Goal: Task Accomplishment & Management: Use online tool/utility

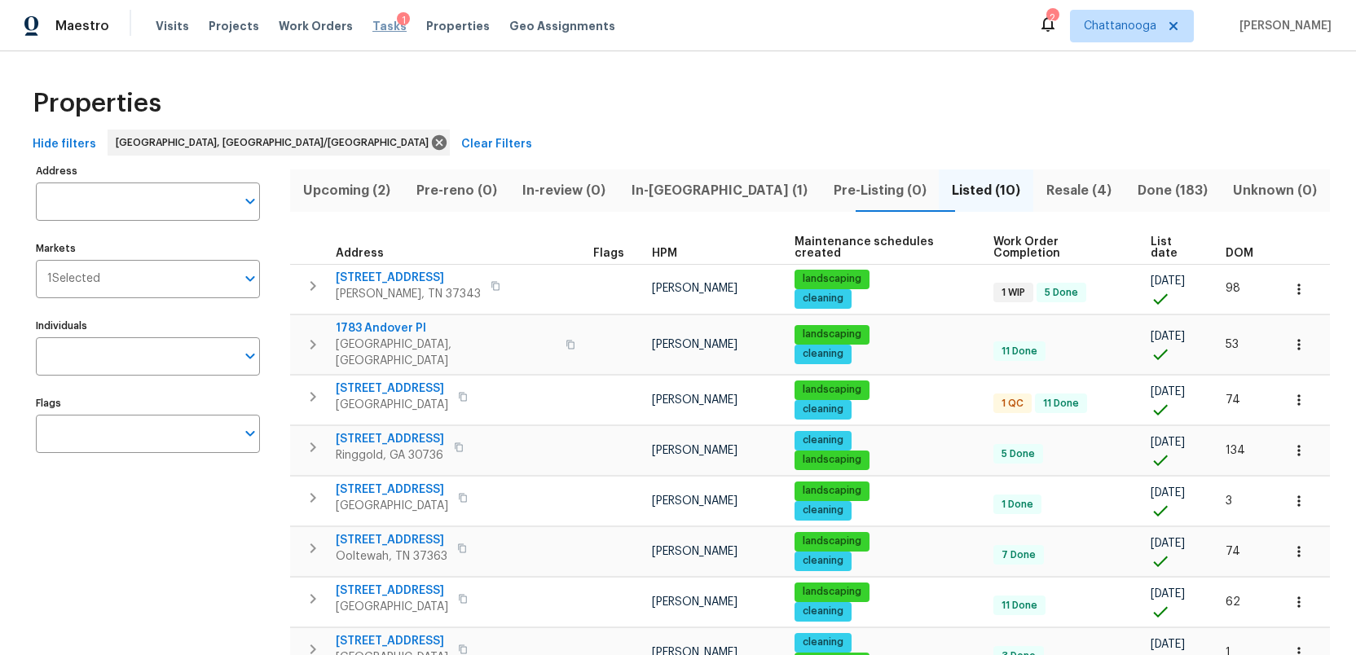
scroll to position [168, 0]
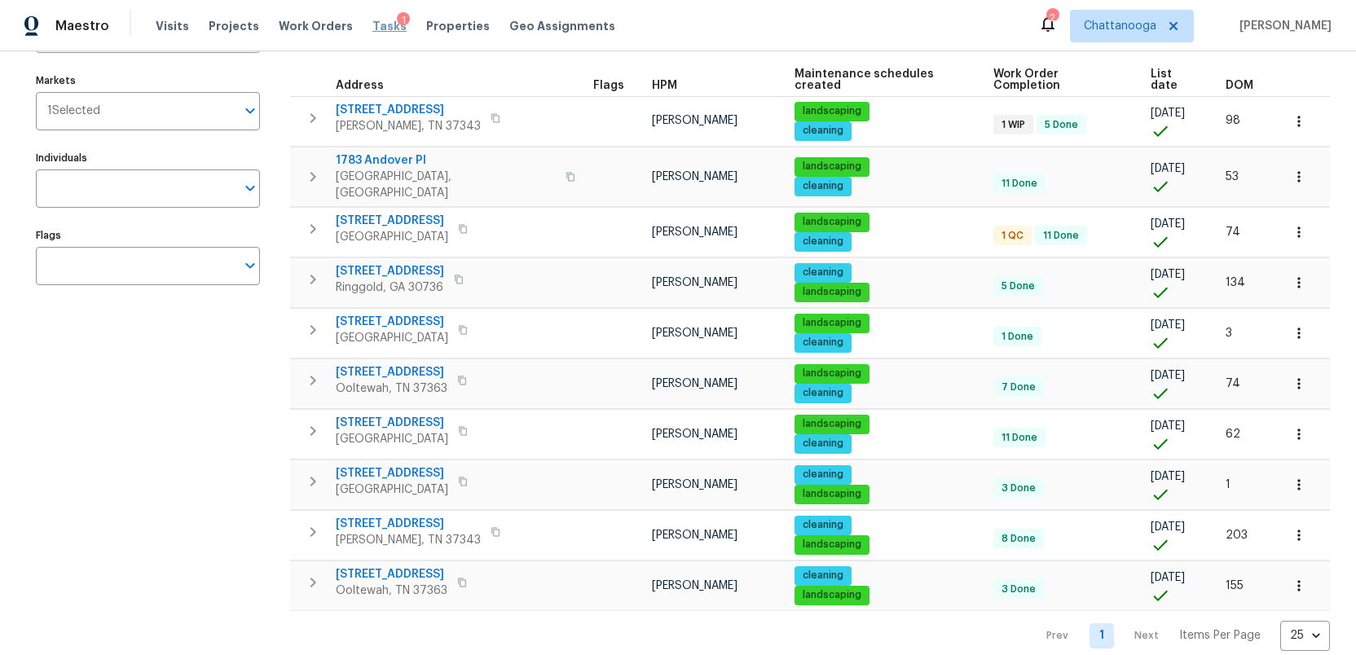
click at [372, 29] on span "Tasks" at bounding box center [389, 25] width 34 height 11
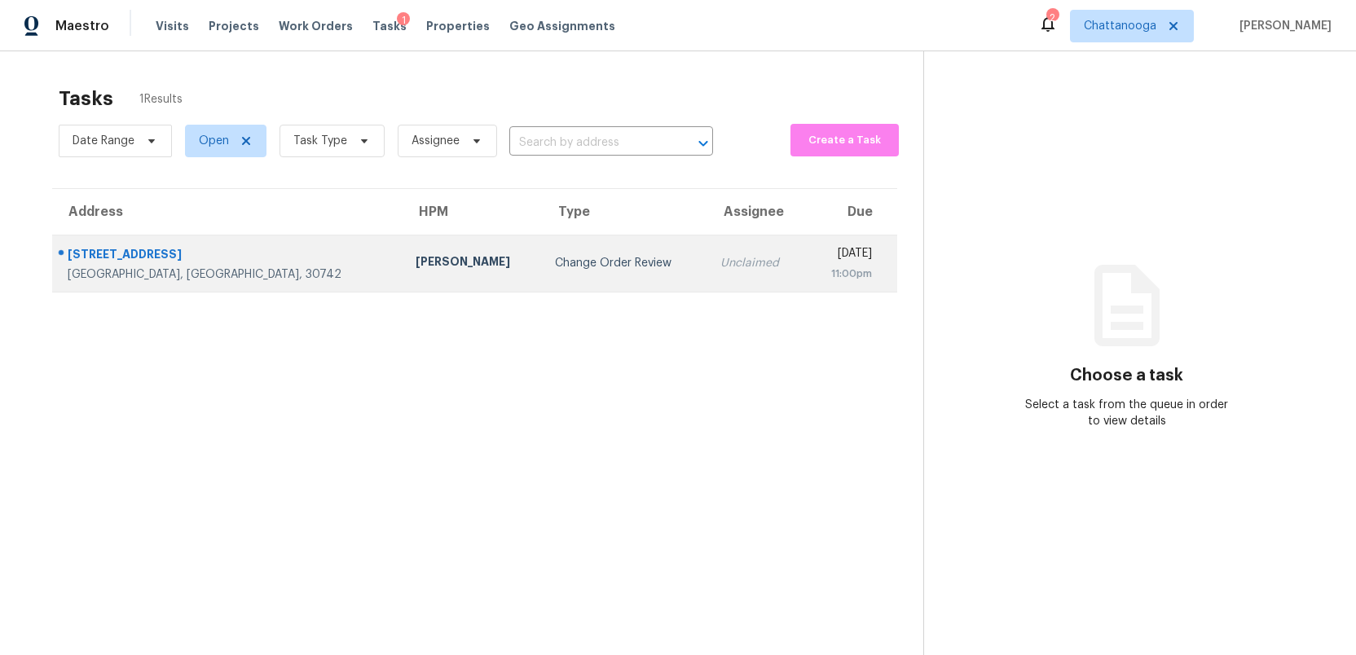
click at [555, 269] on div "Change Order Review" at bounding box center [624, 263] width 139 height 16
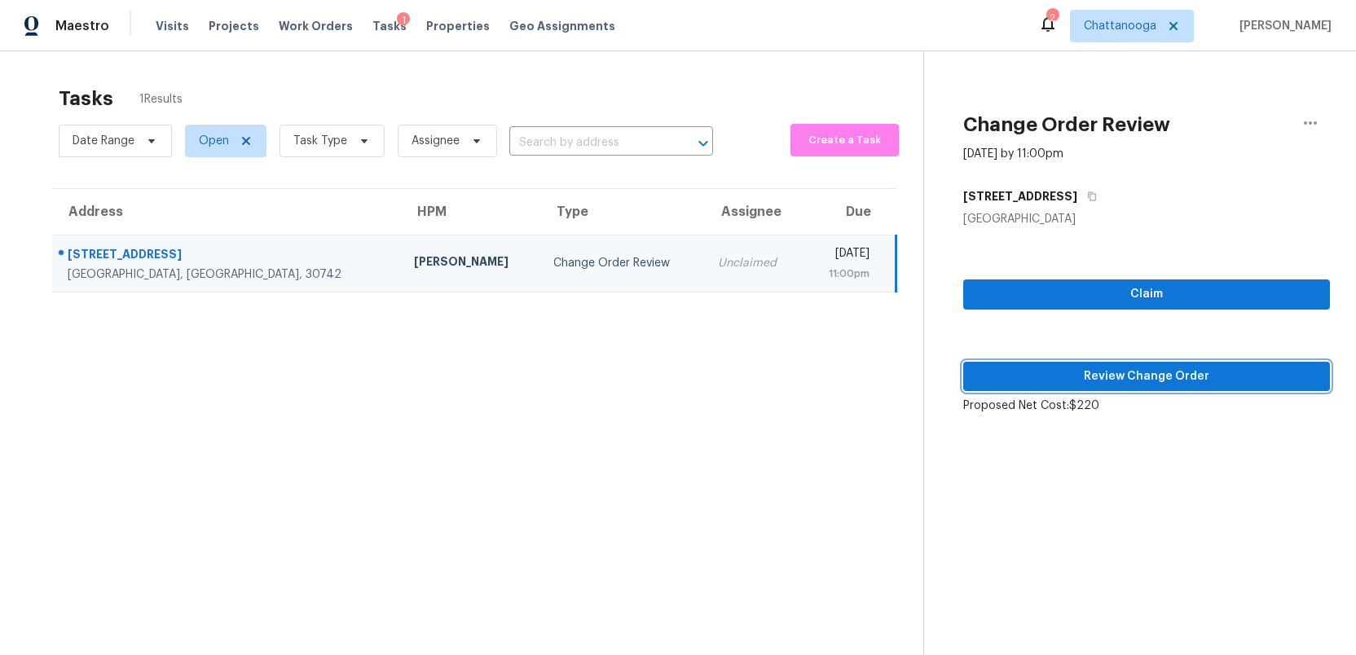
click at [1142, 379] on span "Review Change Order" at bounding box center [1146, 377] width 341 height 20
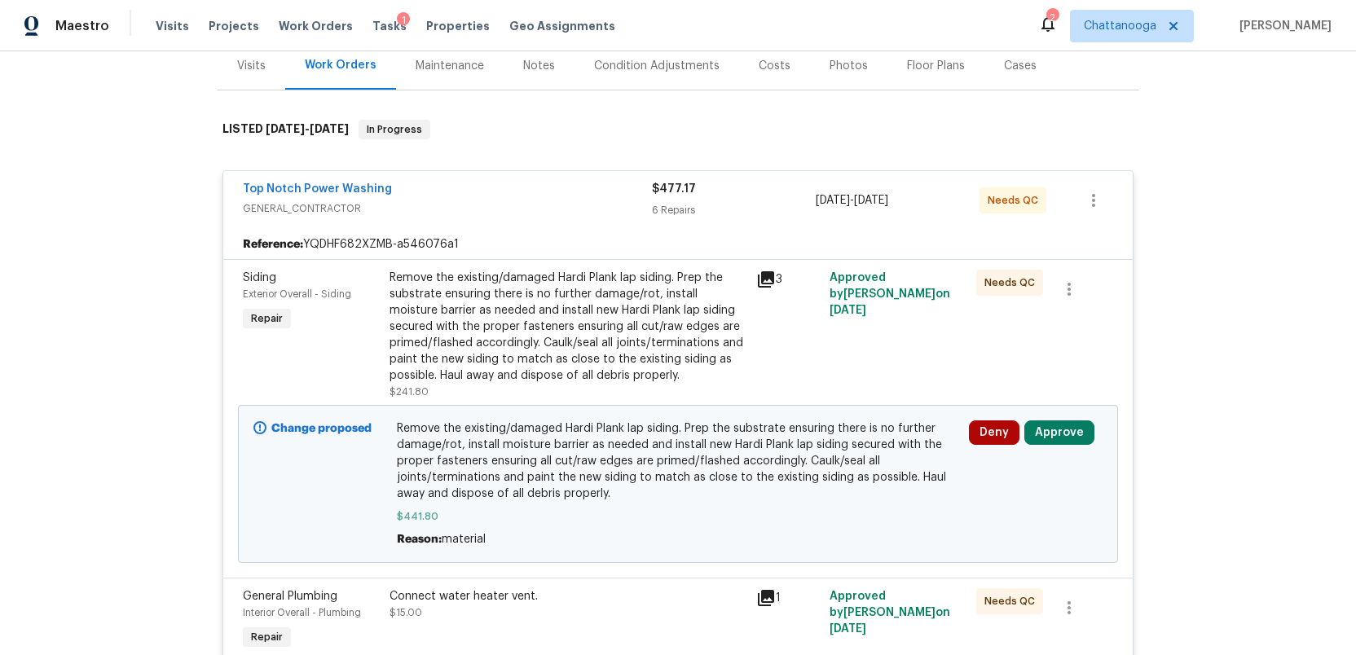
scroll to position [220, 0]
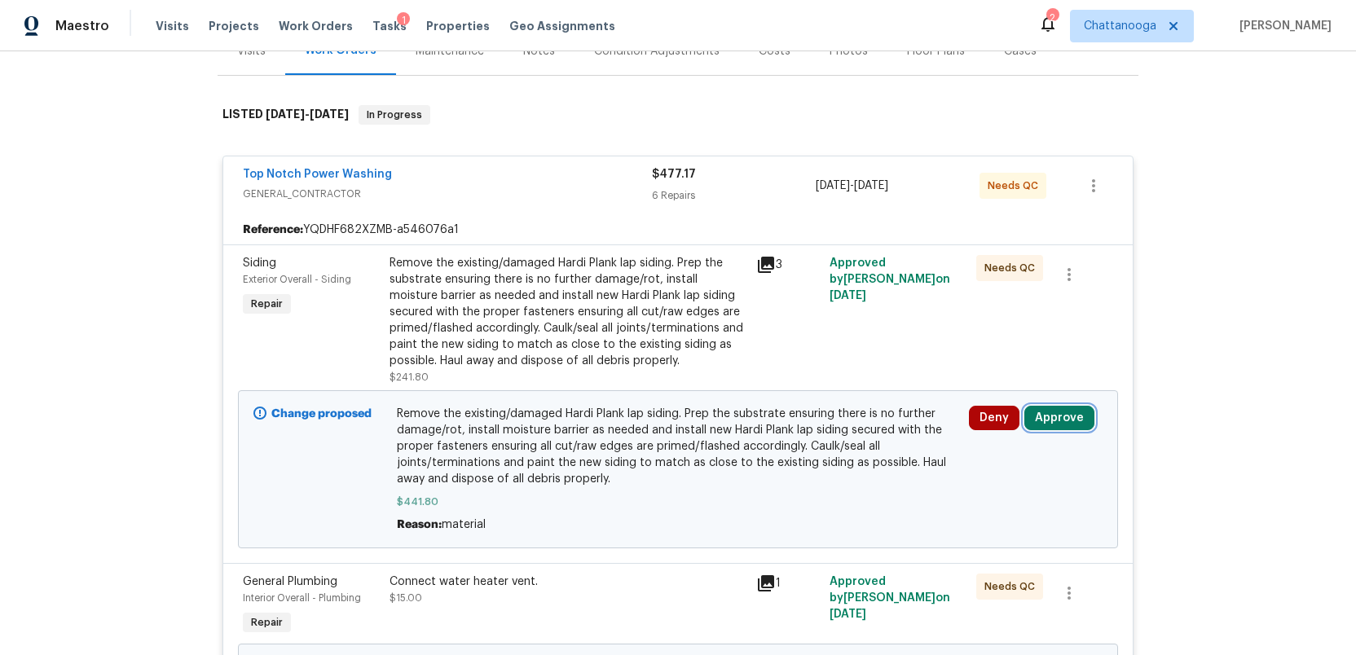
click at [1057, 421] on button "Approve" at bounding box center [1059, 418] width 70 height 24
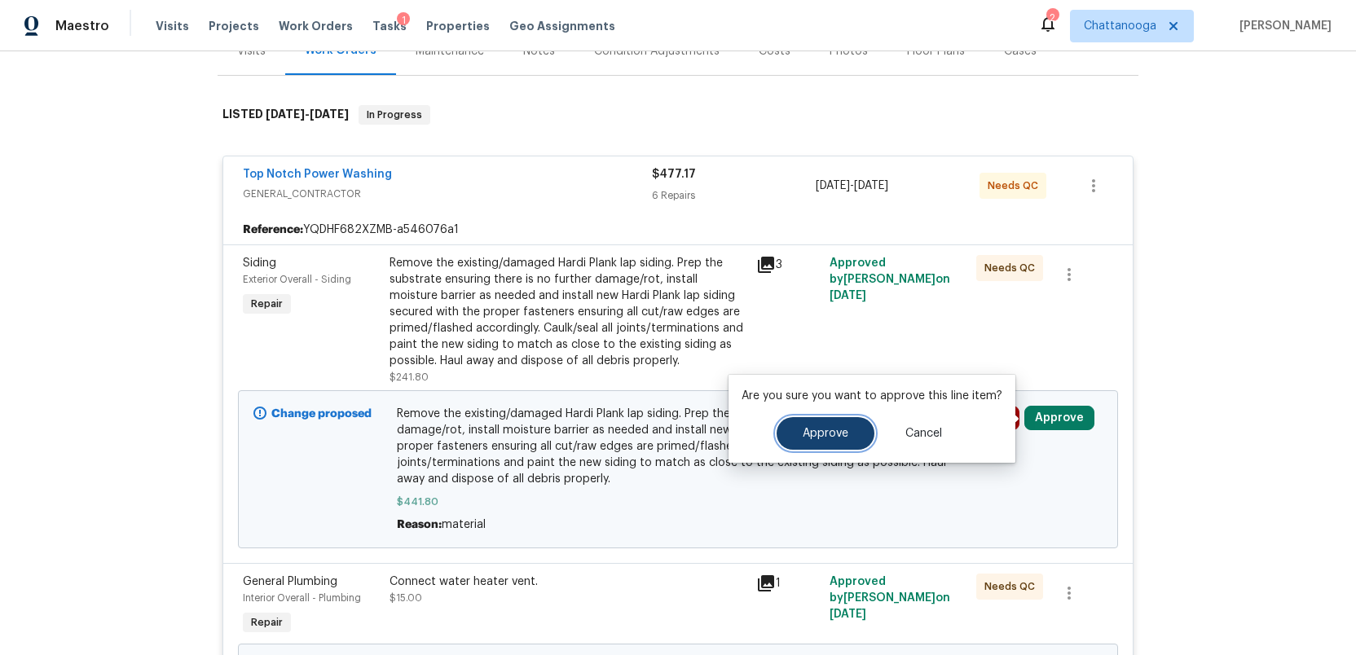
click at [803, 437] on span "Approve" at bounding box center [826, 434] width 46 height 12
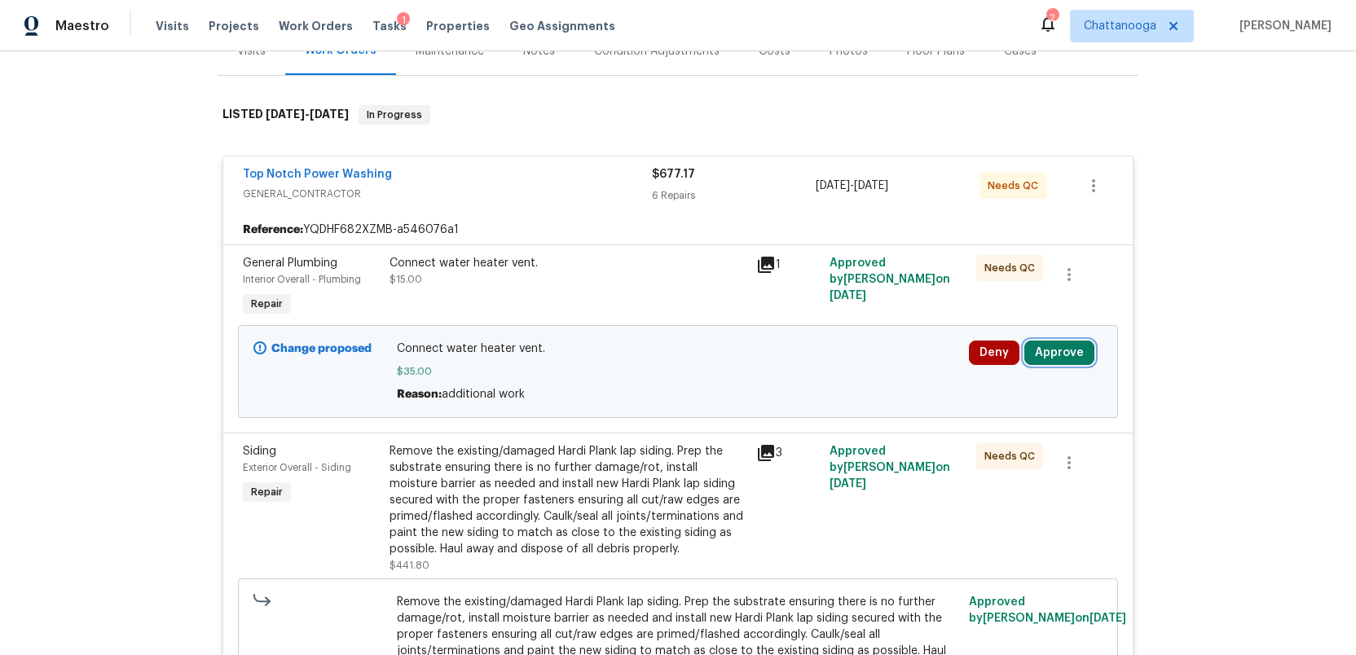
click at [1057, 351] on button "Approve" at bounding box center [1059, 353] width 70 height 24
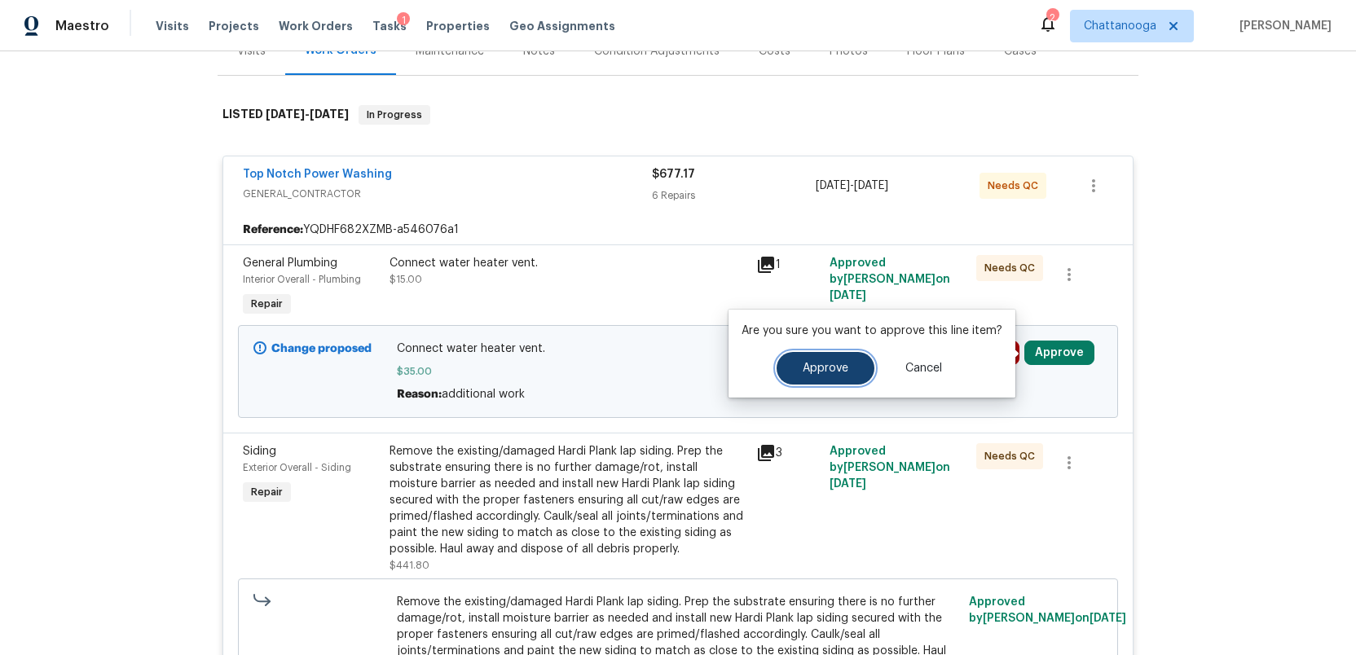
click at [806, 367] on span "Approve" at bounding box center [826, 369] width 46 height 12
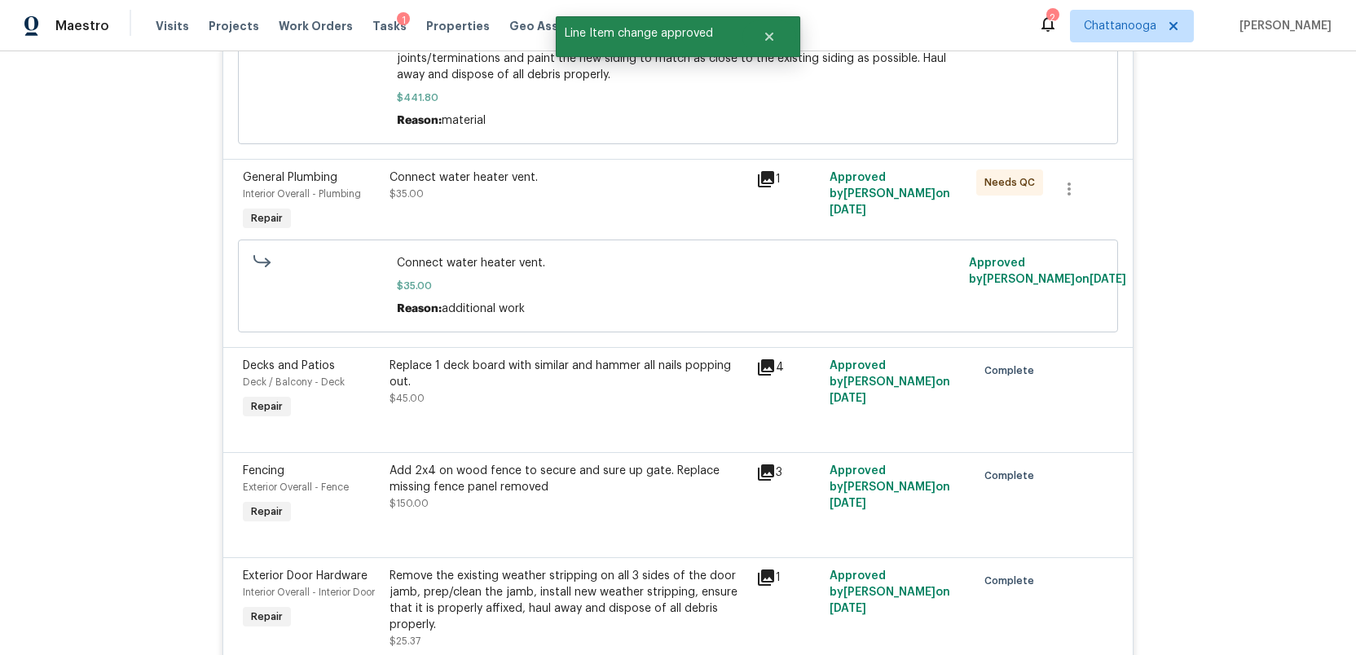
scroll to position [0, 0]
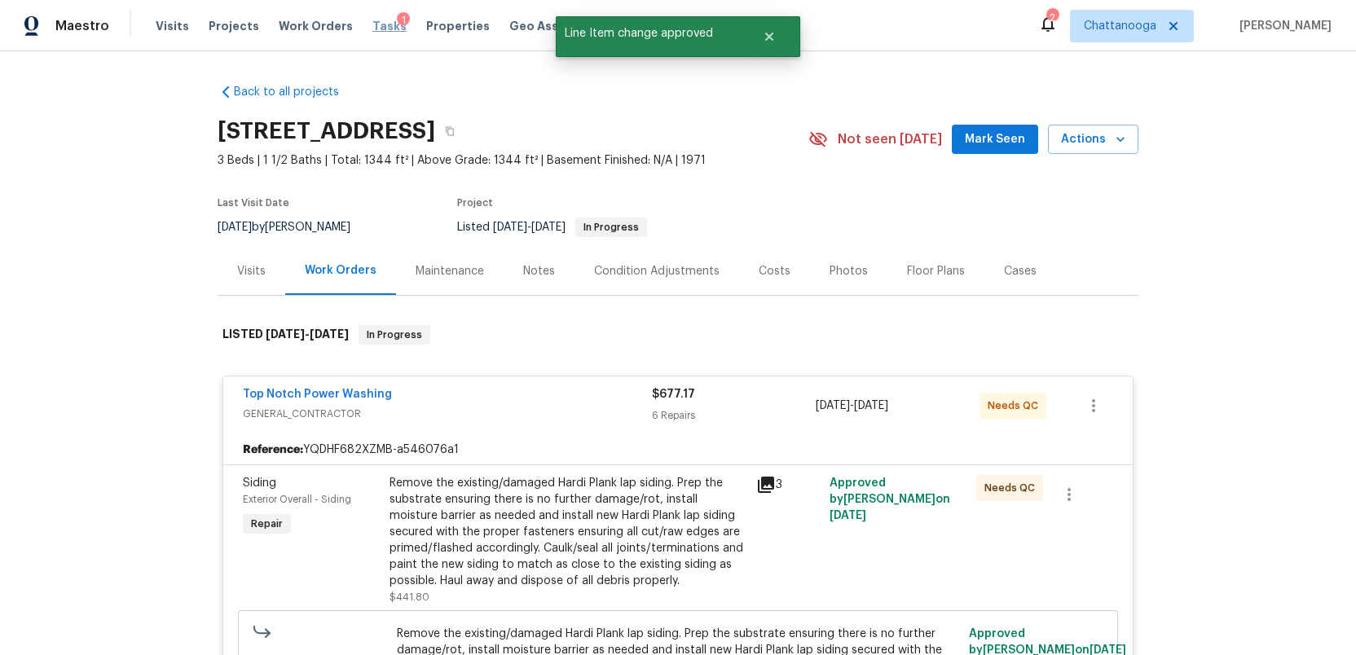
click at [373, 28] on span "Tasks" at bounding box center [389, 25] width 34 height 11
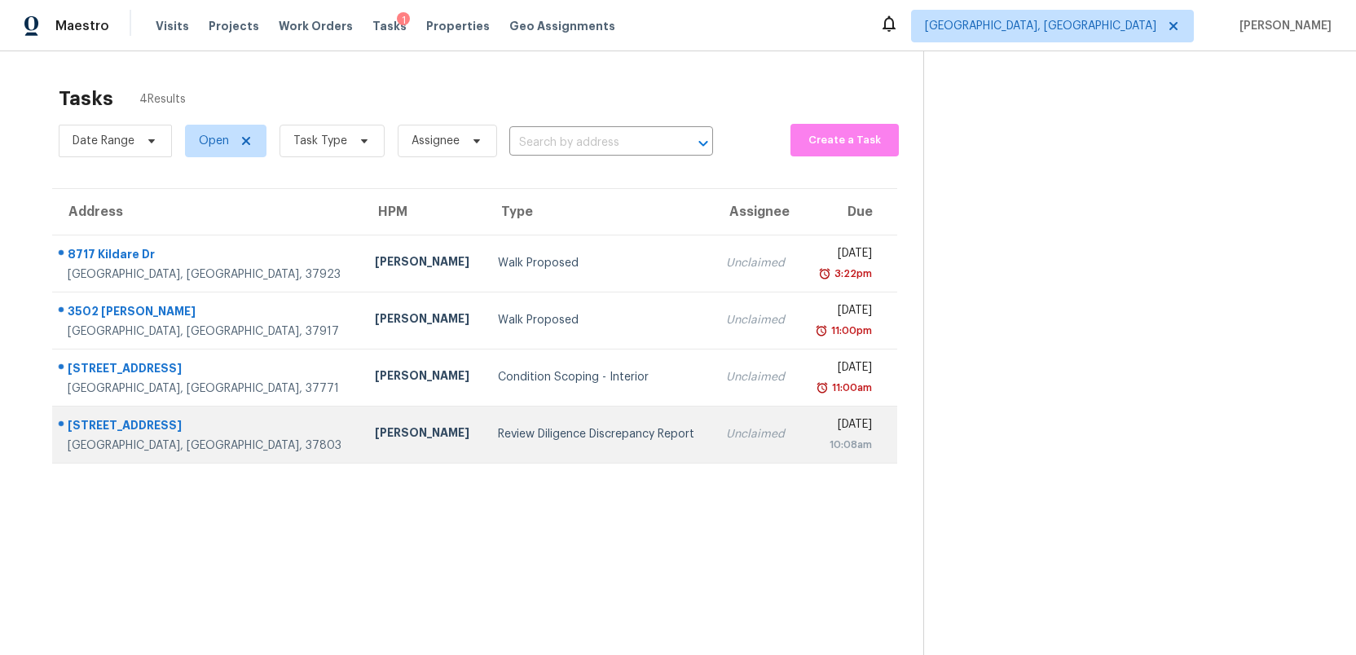
click at [498, 432] on div "Review Diligence Discrepancy Report" at bounding box center [598, 434] width 201 height 16
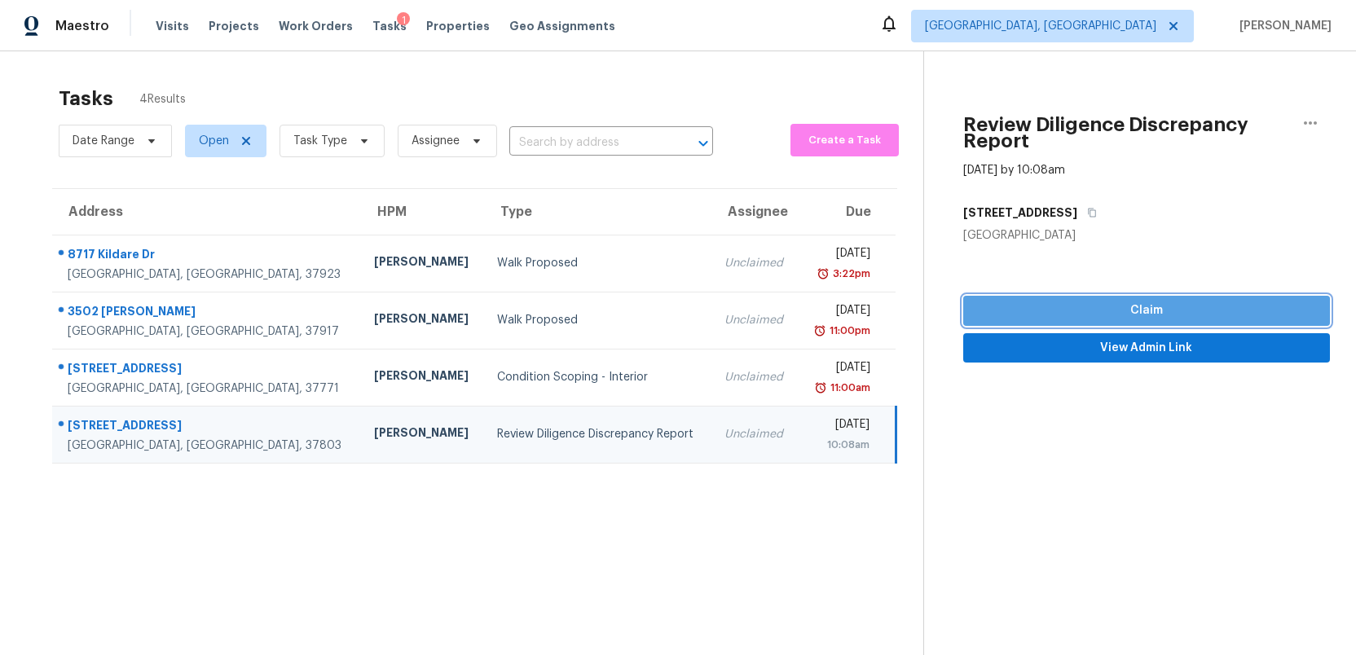
click at [1128, 309] on span "Claim" at bounding box center [1146, 311] width 341 height 20
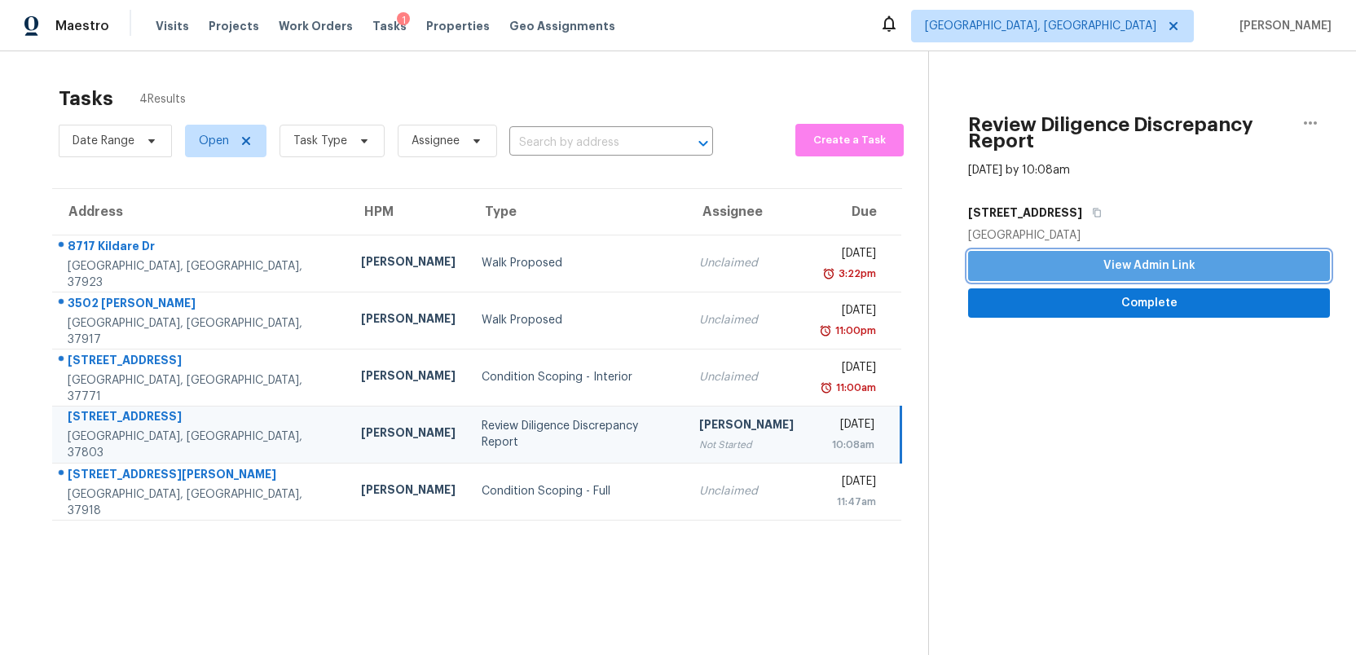
click at [1118, 266] on span "View Admin Link" at bounding box center [1149, 266] width 336 height 20
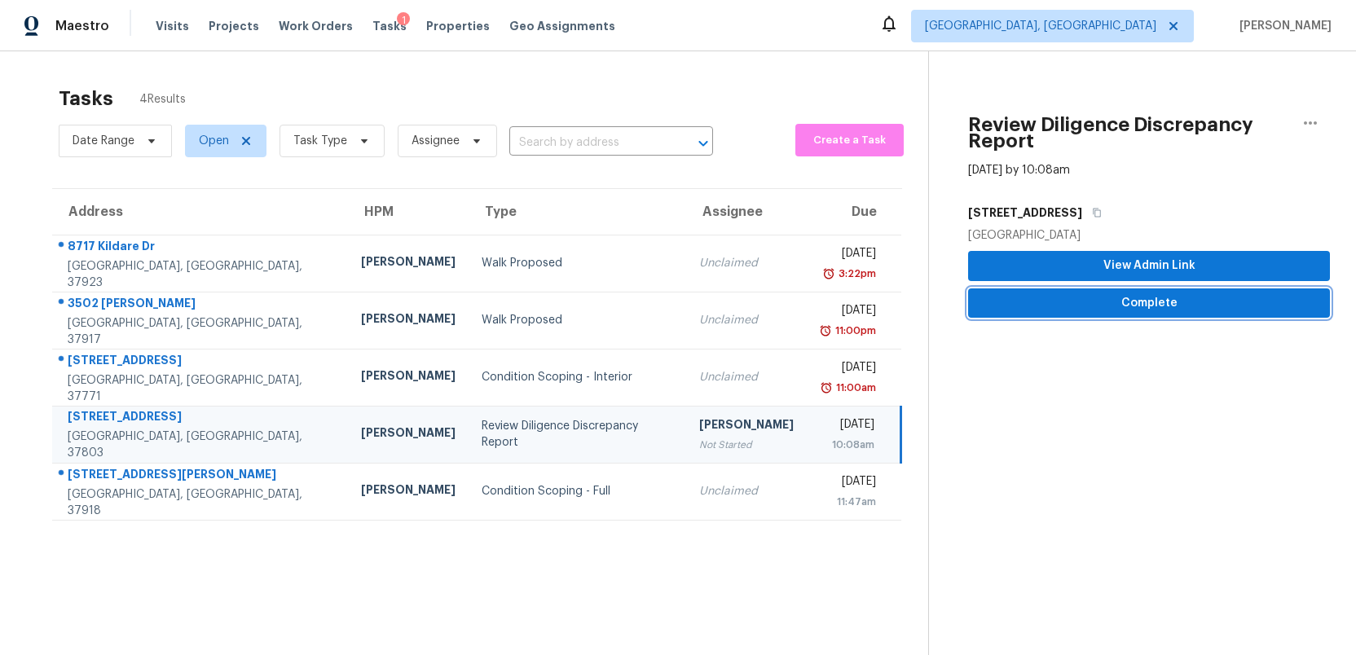
click at [1107, 309] on span "Complete" at bounding box center [1149, 303] width 336 height 20
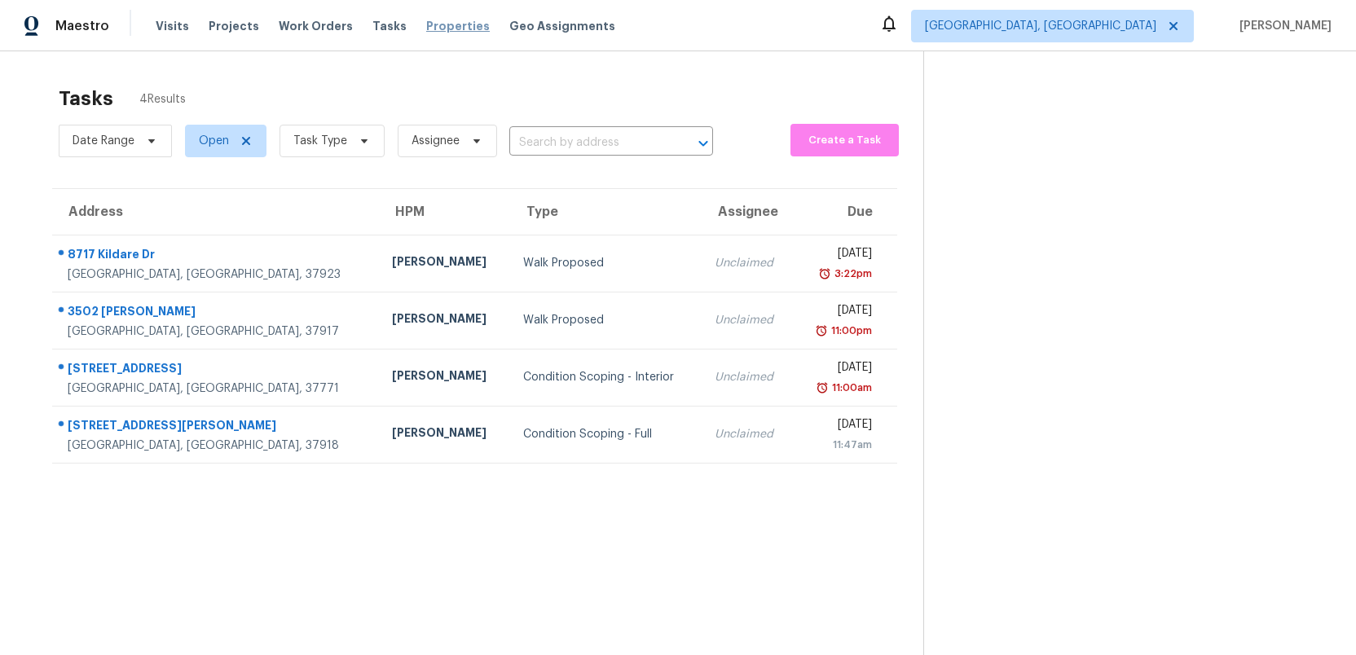
click at [426, 28] on span "Properties" at bounding box center [458, 26] width 64 height 16
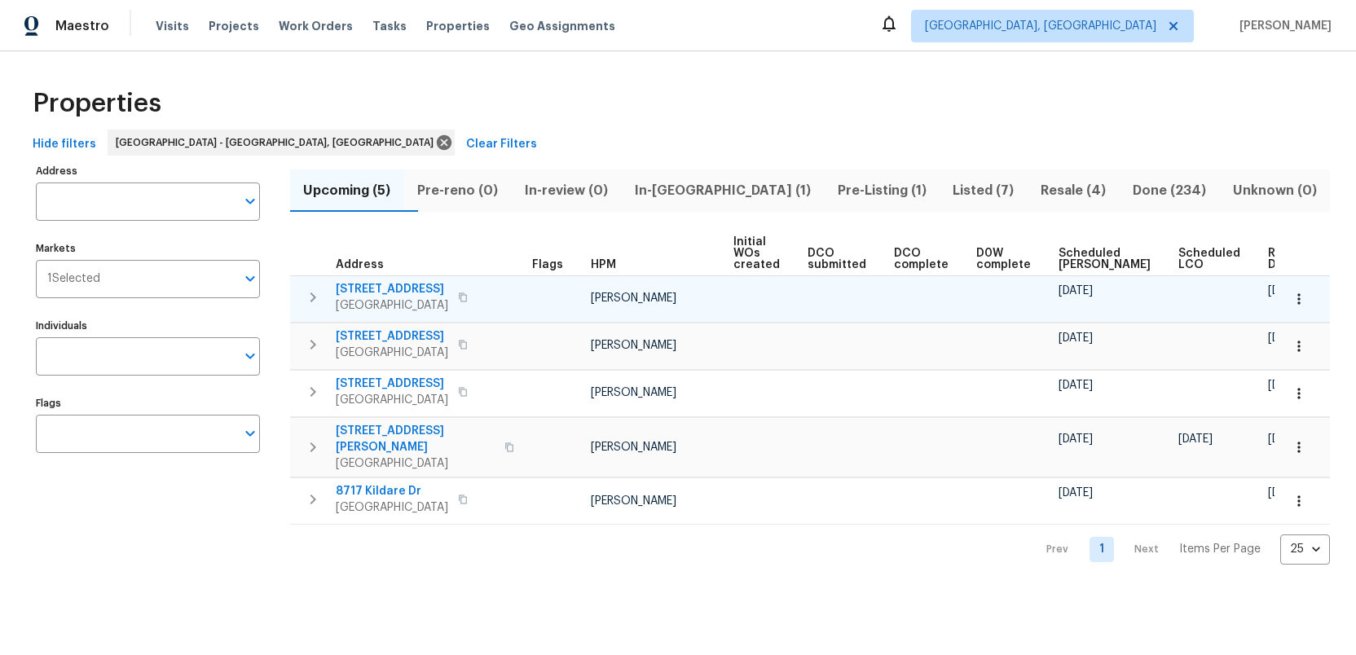
click at [371, 288] on span "[STREET_ADDRESS]" at bounding box center [392, 289] width 112 height 16
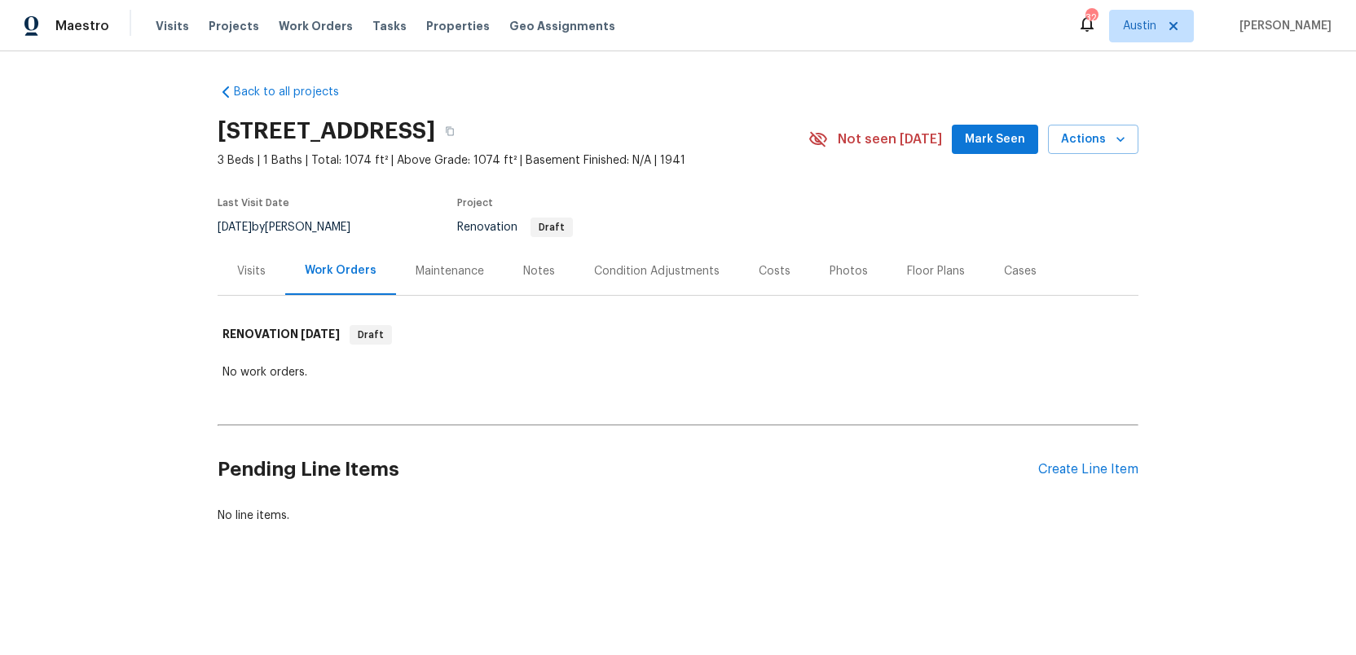
click at [768, 273] on div "Costs" at bounding box center [775, 271] width 32 height 16
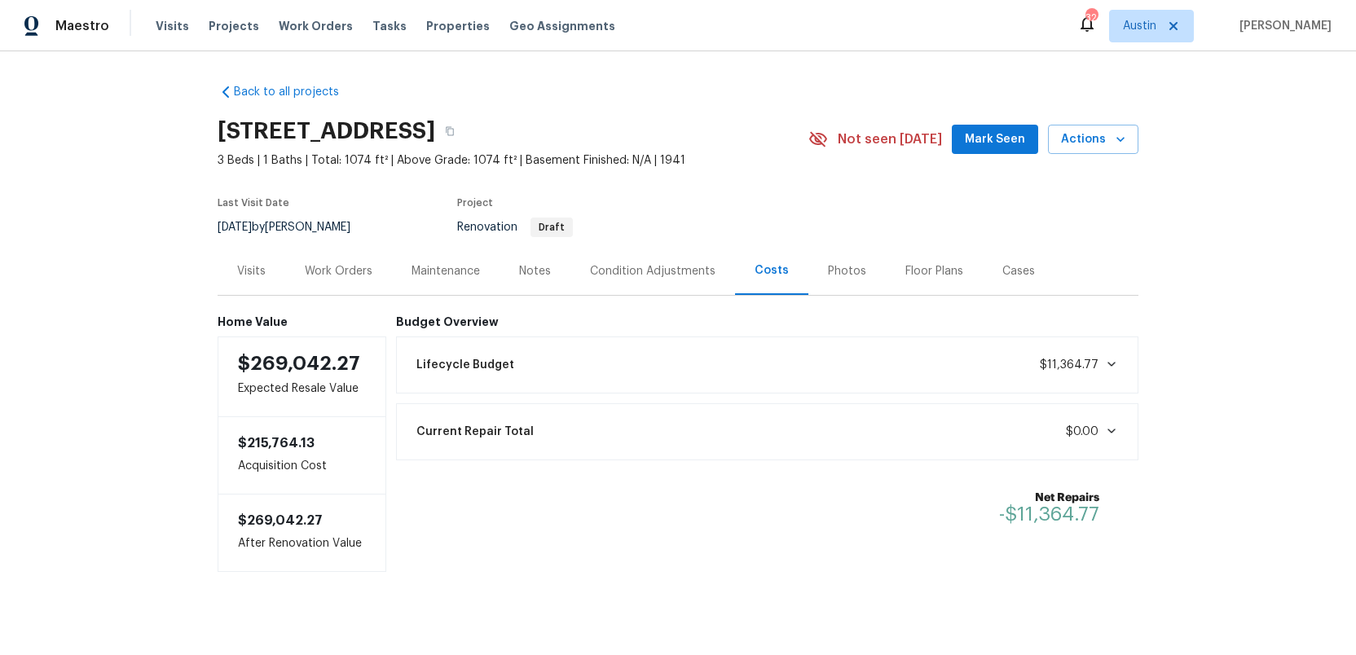
click at [1115, 365] on icon at bounding box center [1111, 364] width 13 height 13
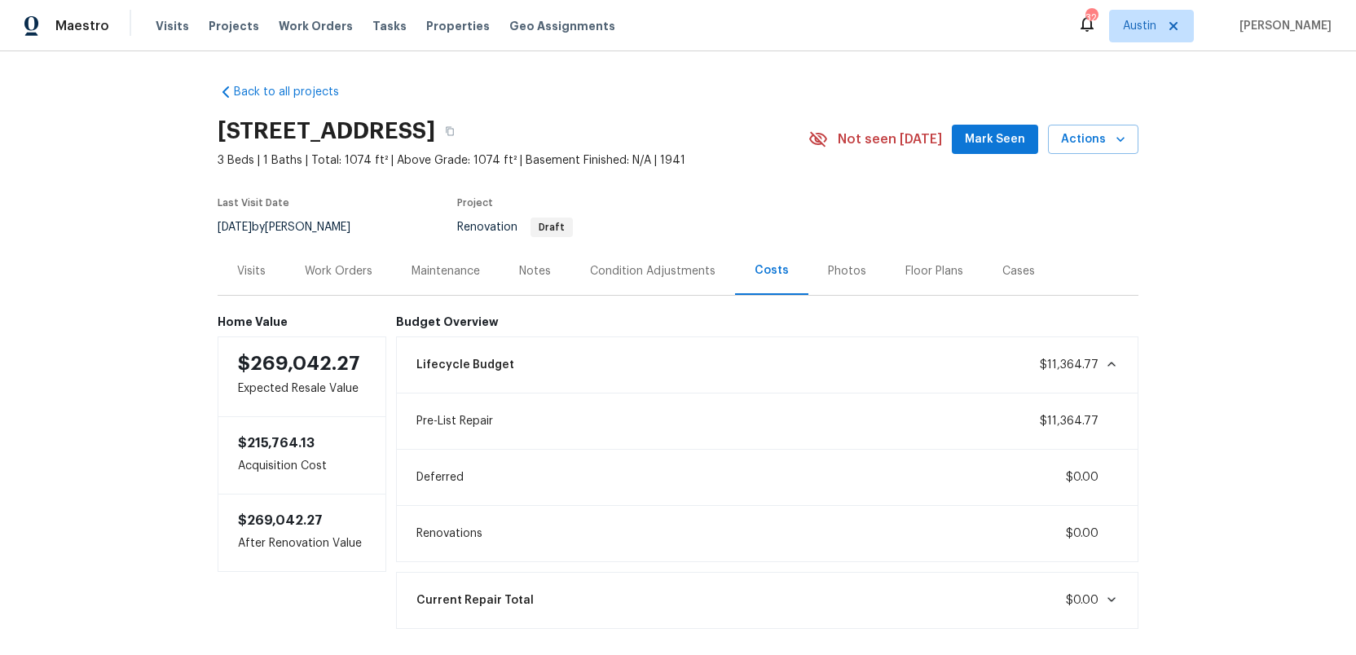
click at [1111, 363] on icon at bounding box center [1111, 364] width 8 height 5
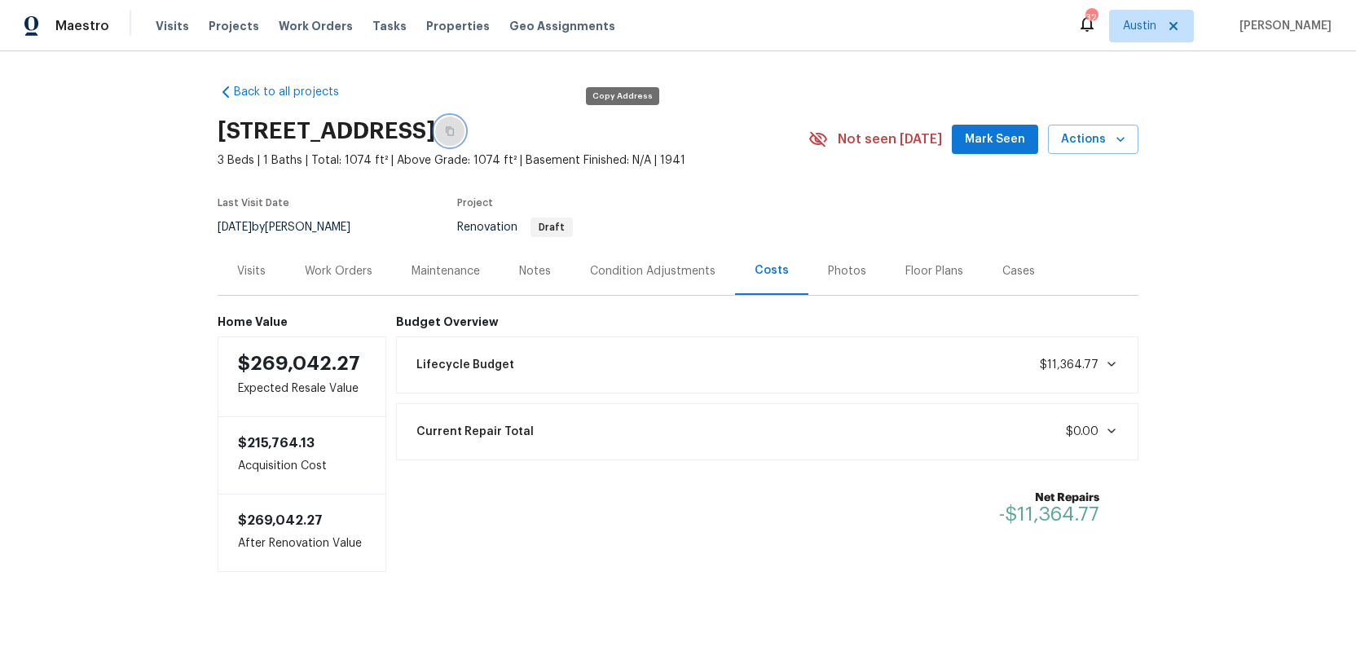
click at [454, 129] on icon "button" at bounding box center [450, 131] width 8 height 9
